Goal: Task Accomplishment & Management: Complete application form

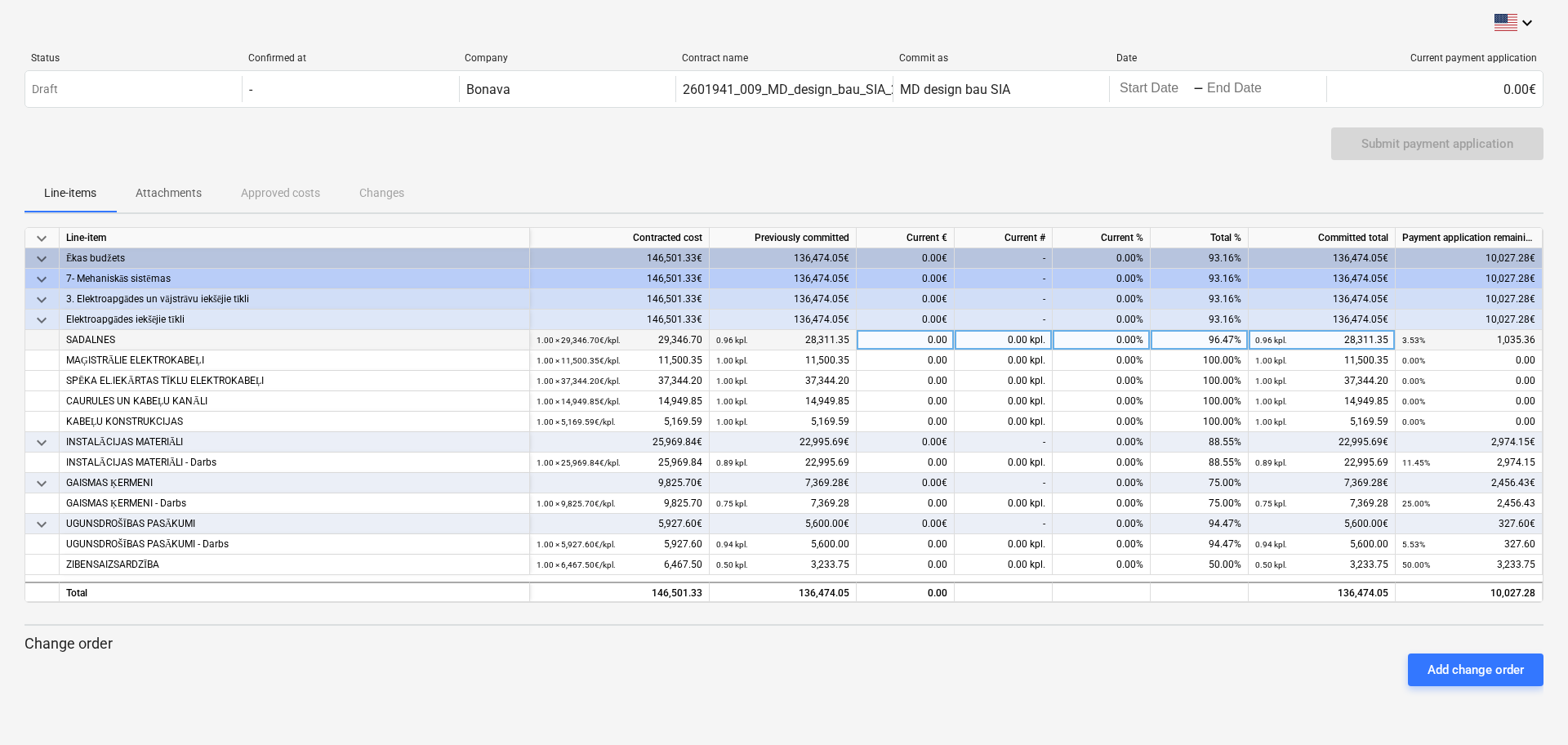
click at [1002, 346] on div "0.00 kpl." at bounding box center [1003, 341] width 98 height 20
type input "3.53"
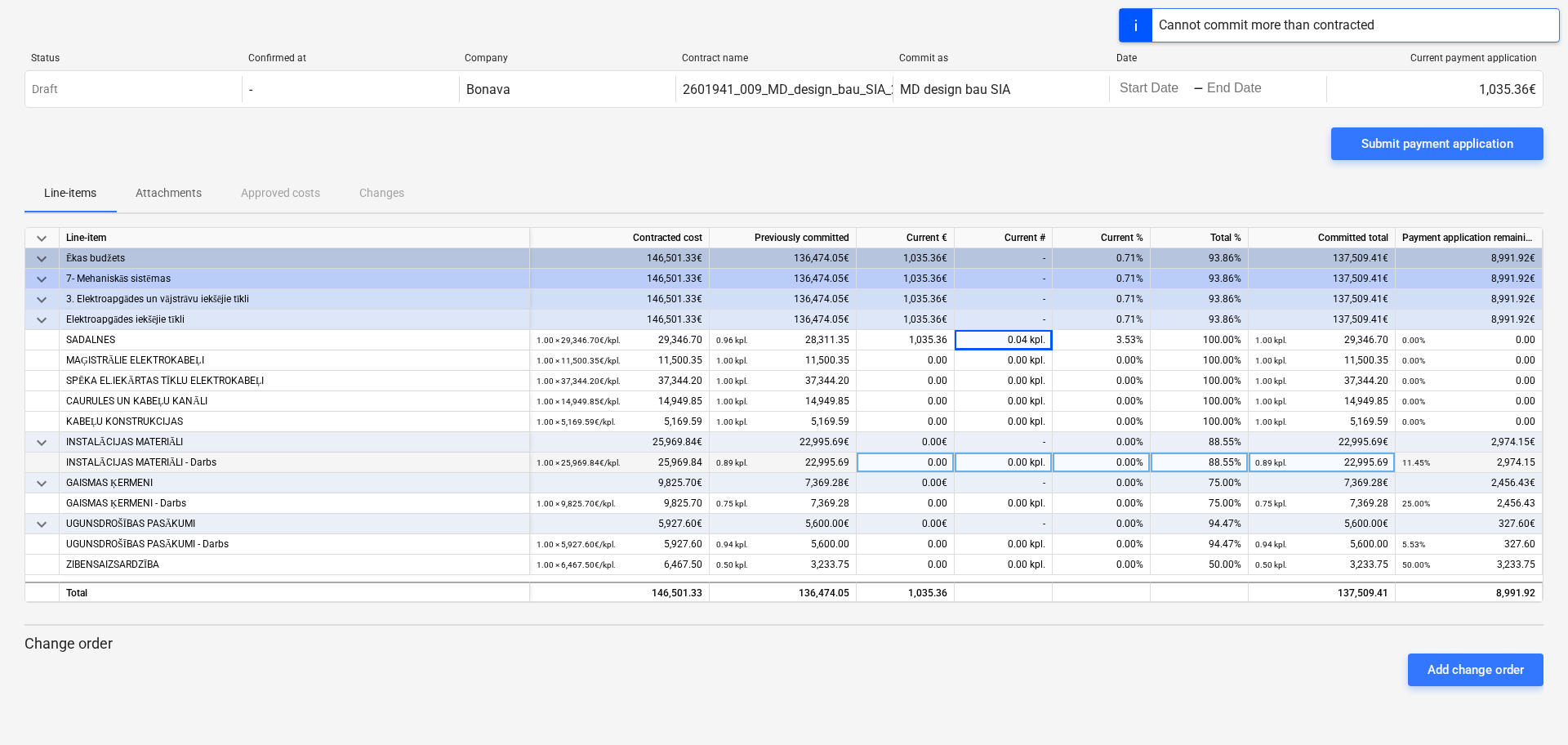
click at [965, 452] on div "0.00 kpl." at bounding box center [1003, 462] width 98 height 20
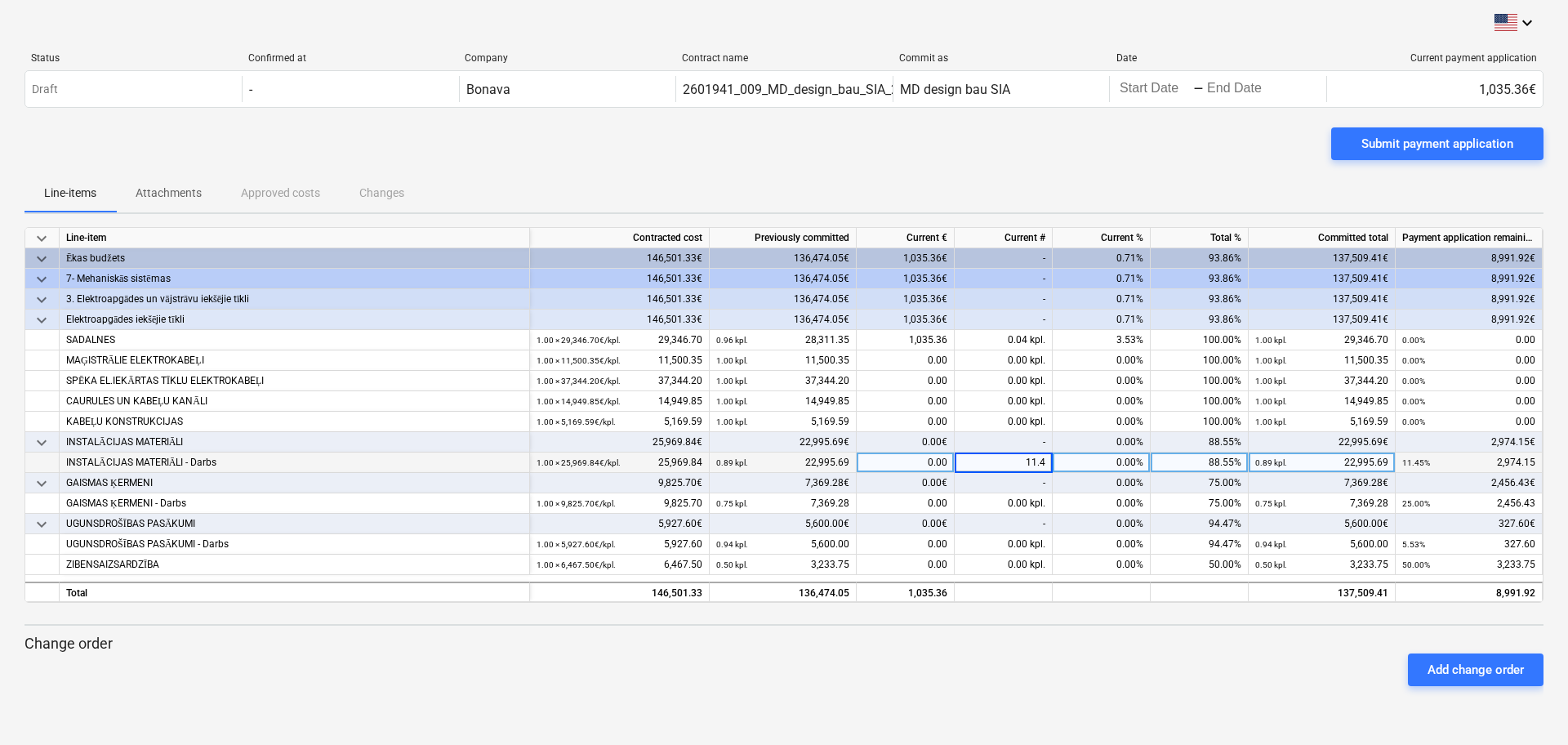
type input "11.45"
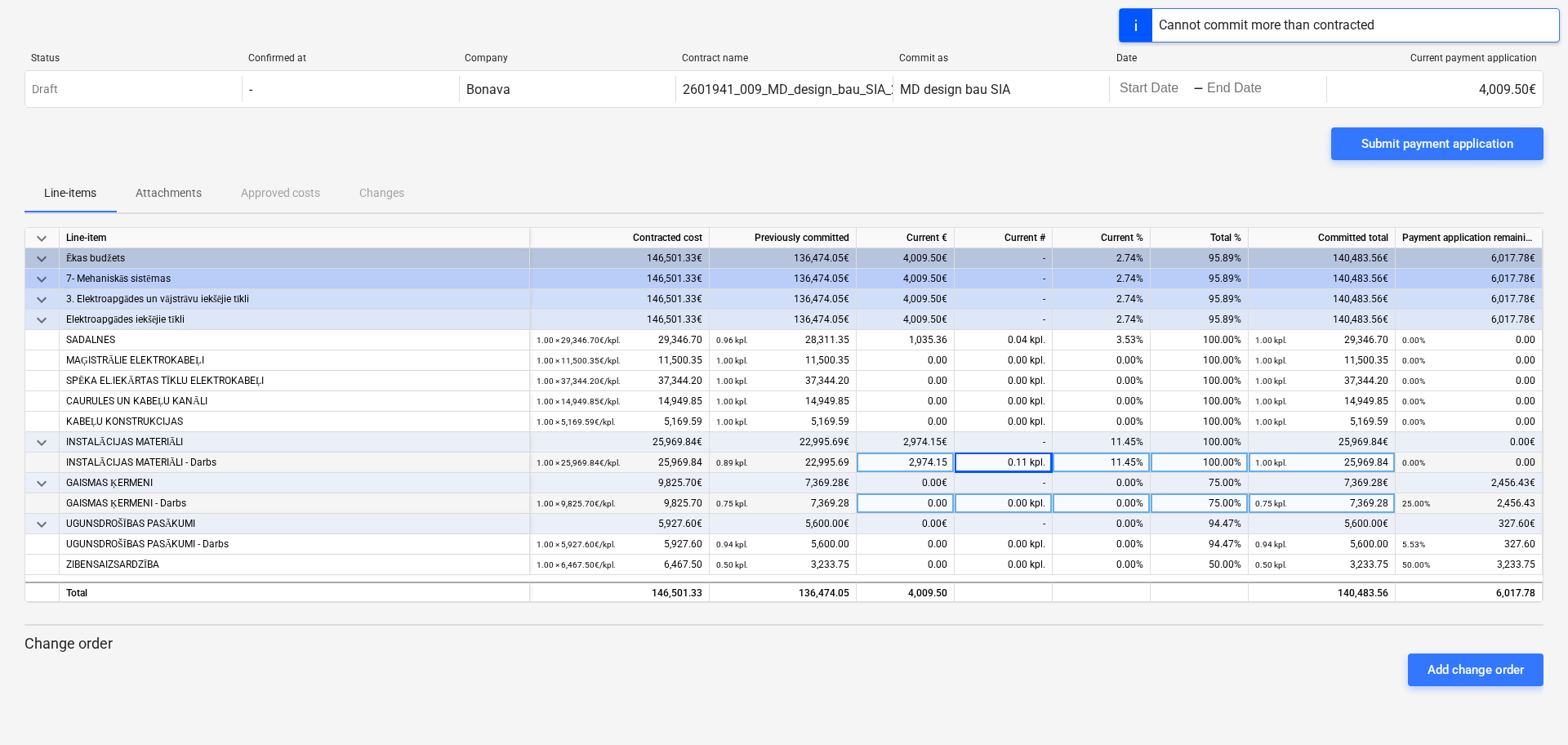
click at [992, 507] on div "0.00 kpl." at bounding box center [1003, 504] width 98 height 20
type input "25"
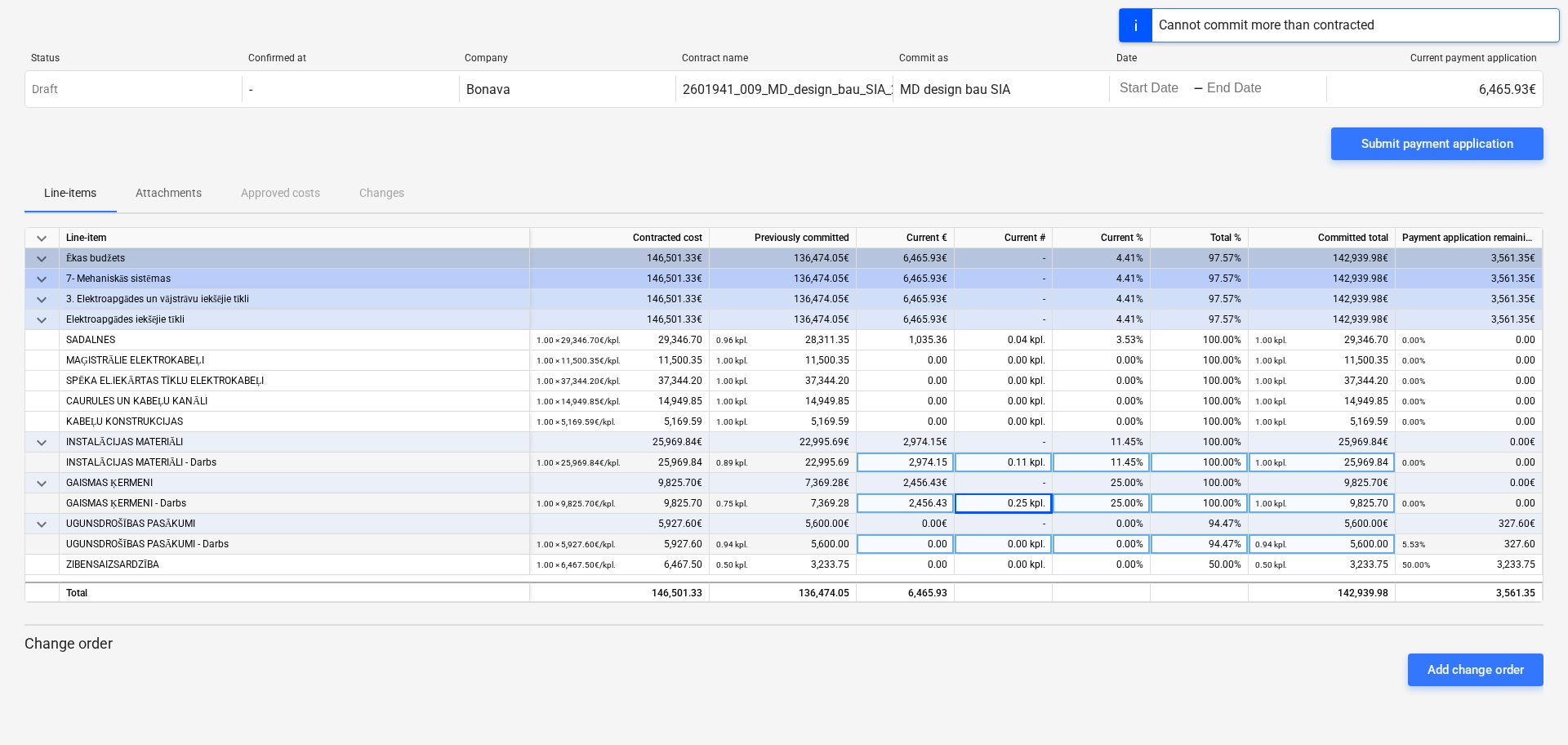
click at [997, 549] on div "0.00 kpl." at bounding box center [1003, 545] width 98 height 20
type input "5.53"
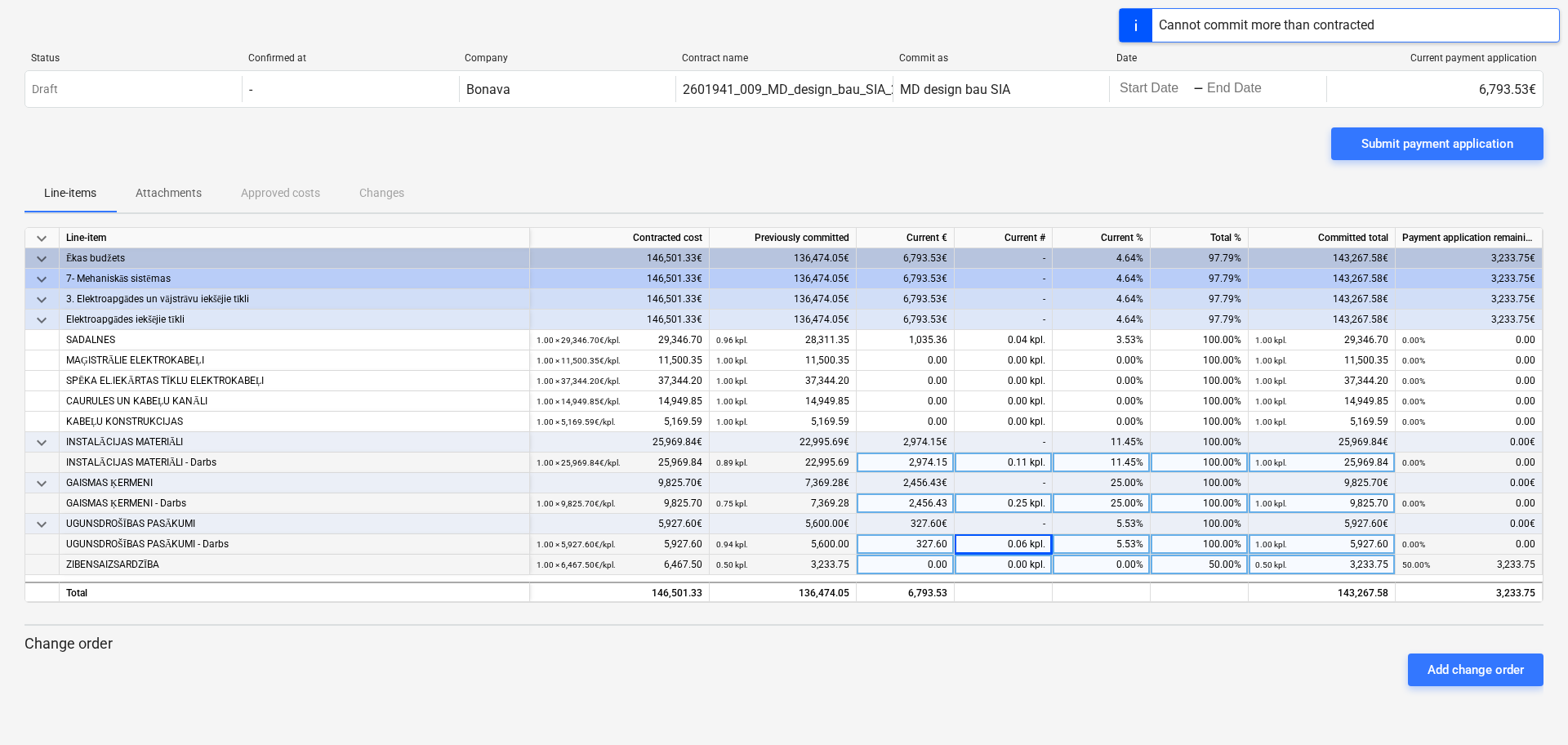
click at [986, 569] on div "0.00 kpl." at bounding box center [1003, 565] width 98 height 20
type input "50"
click at [1422, 141] on div "Submit payment application" at bounding box center [1437, 143] width 152 height 21
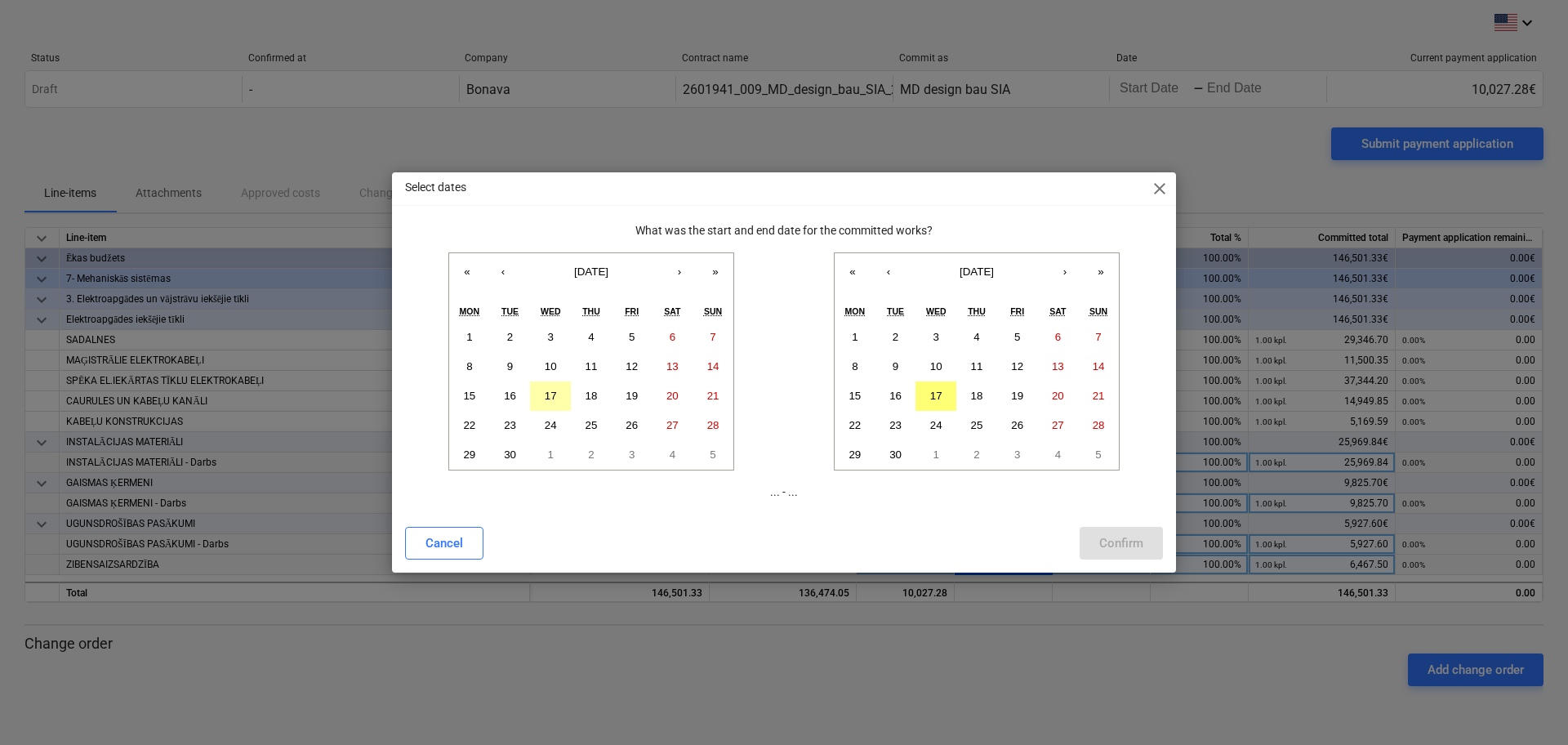
click at [549, 400] on abbr "17" at bounding box center [550, 396] width 13 height 13
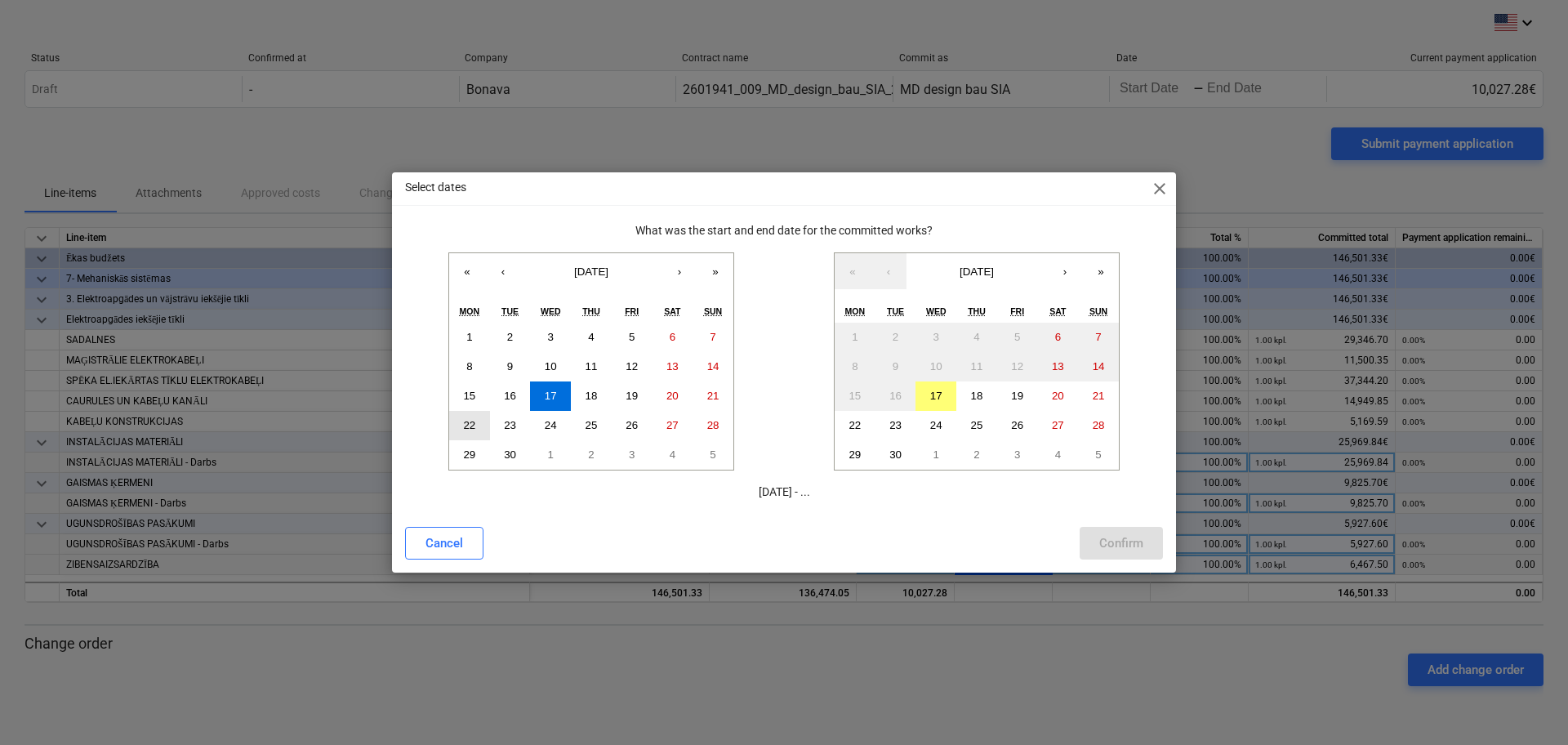
click at [460, 424] on button "22" at bounding box center [470, 425] width 41 height 29
click at [550, 401] on abbr "17" at bounding box center [550, 396] width 13 height 13
click at [944, 384] on button "17" at bounding box center [936, 396] width 41 height 29
click at [1094, 539] on button "Confirm" at bounding box center [1121, 543] width 83 height 33
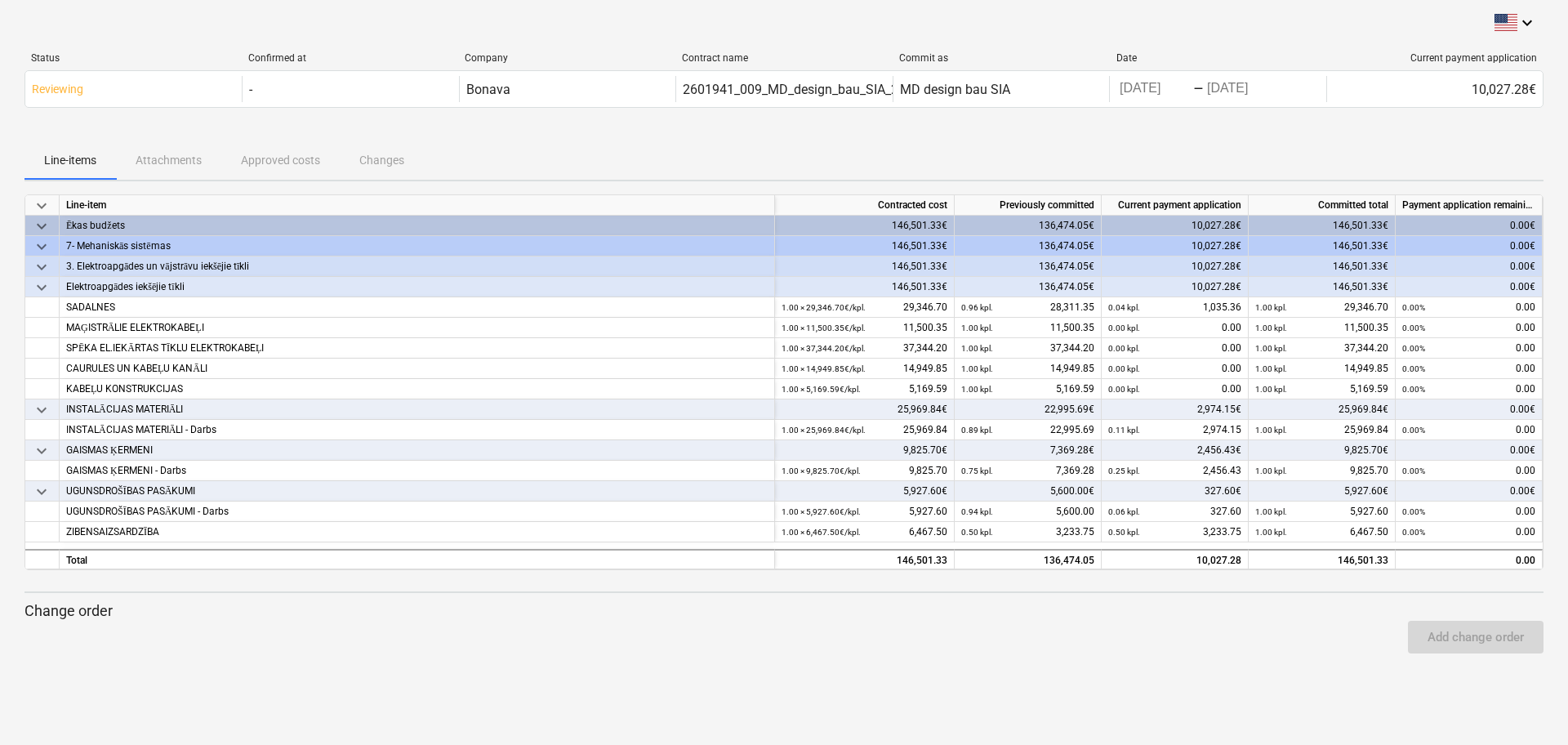
click at [170, 160] on div "Line-items Attachments Approved costs Changes" at bounding box center [784, 160] width 1519 height 40
